Goal: Information Seeking & Learning: Stay updated

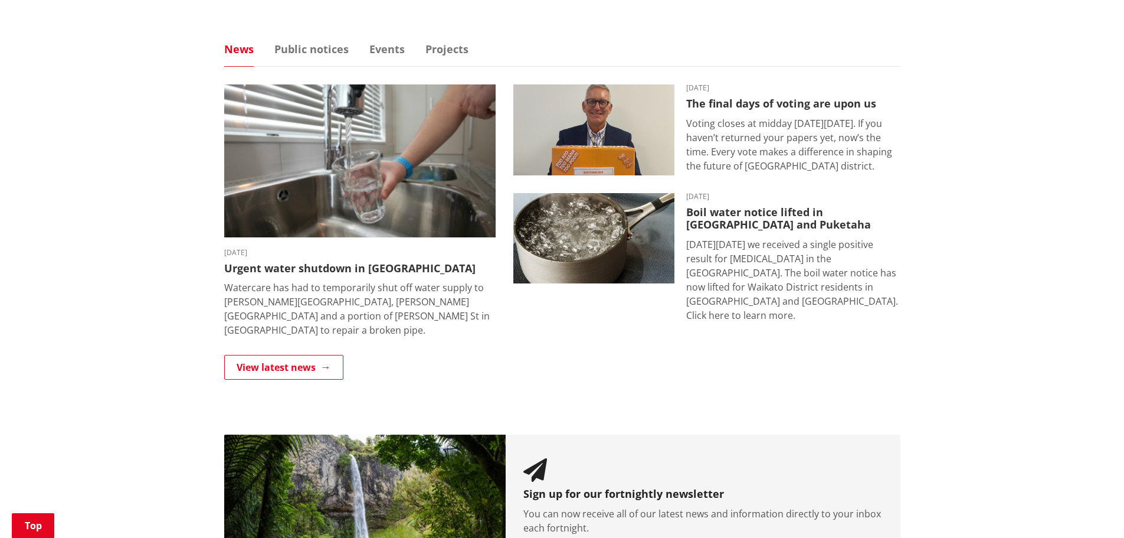
scroll to position [767, 0]
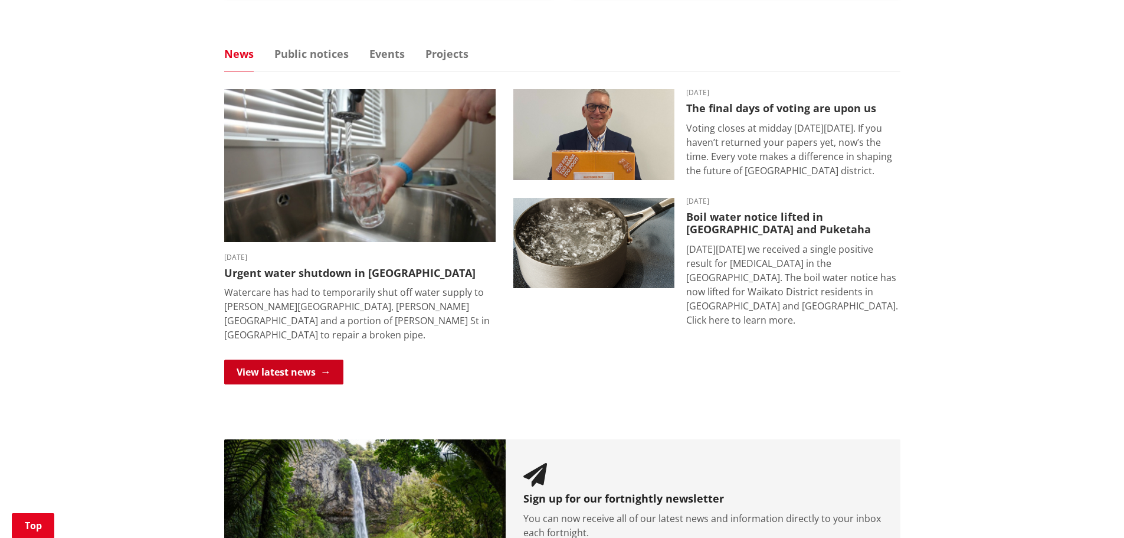
click at [287, 365] on link "View latest news" at bounding box center [283, 371] width 119 height 25
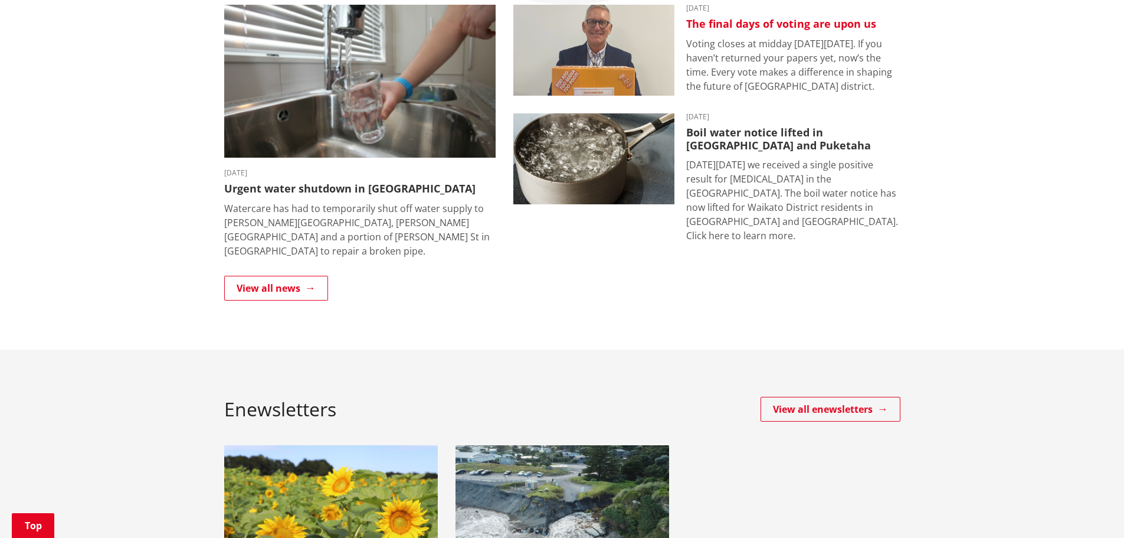
scroll to position [177, 0]
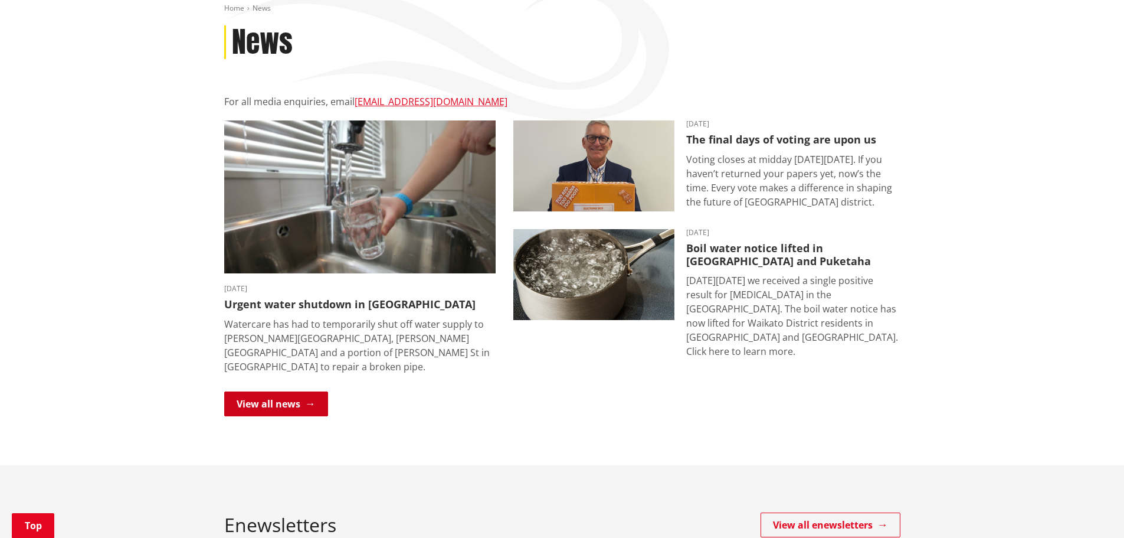
click at [300, 391] on link "View all news" at bounding box center [276, 403] width 104 height 25
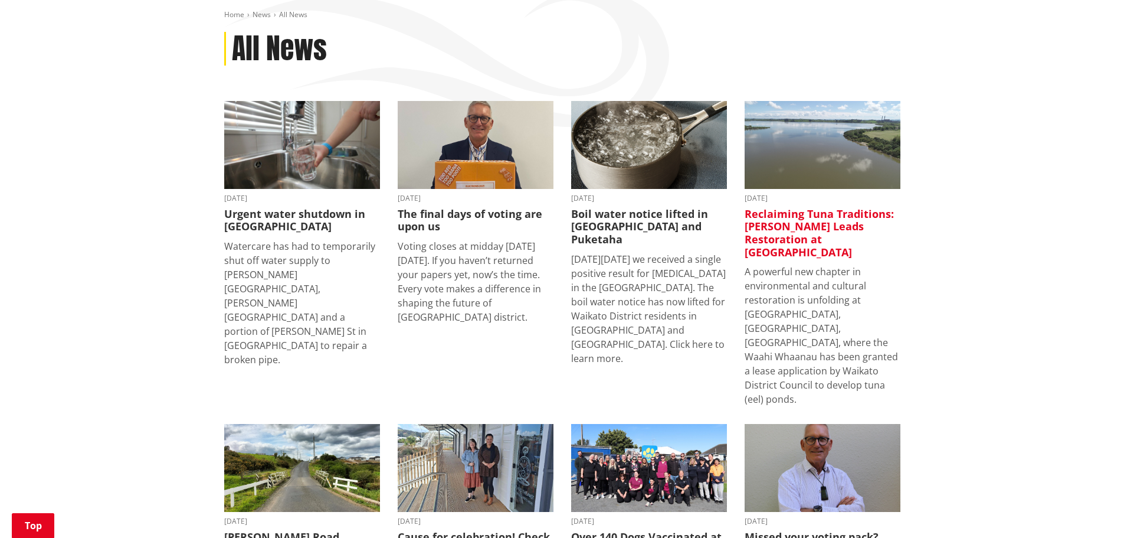
scroll to position [177, 0]
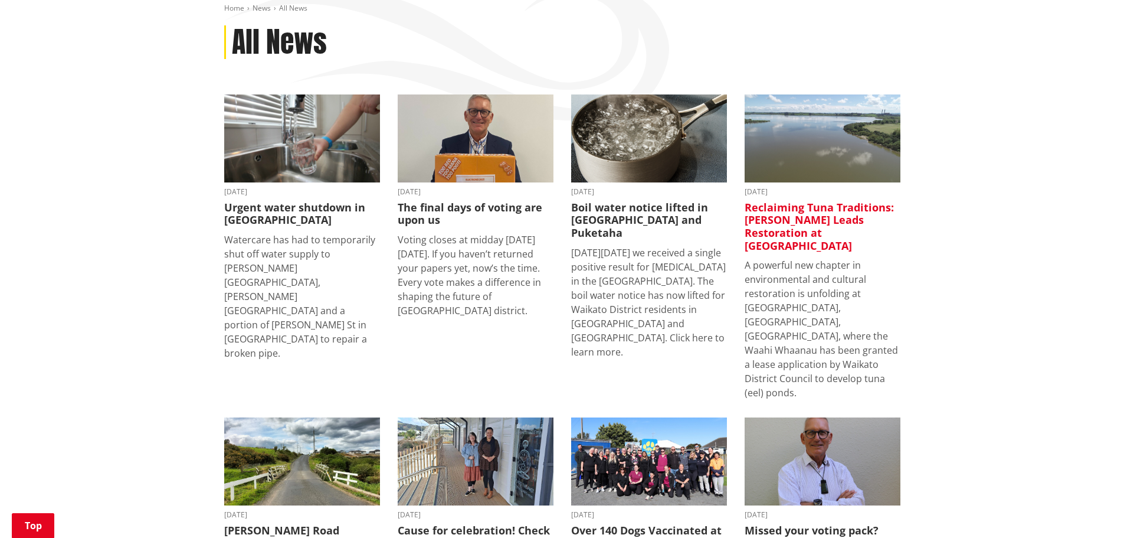
click at [820, 212] on h3 "Reclaiming Tuna Traditions: Waahi Whaanau Leads Restoration at Lake Waahi" at bounding box center [823, 226] width 156 height 51
